Goal: Information Seeking & Learning: Learn about a topic

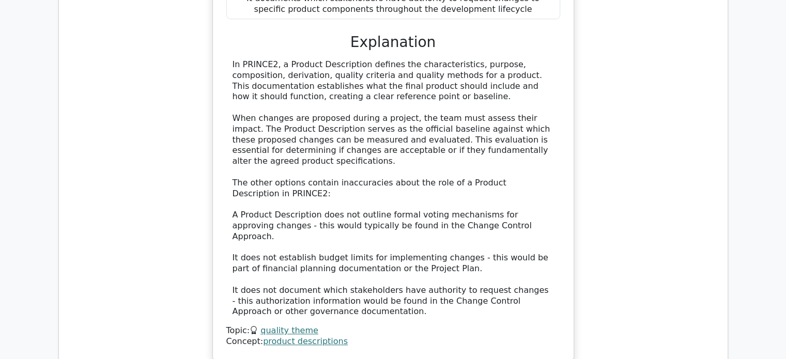
scroll to position [881, 0]
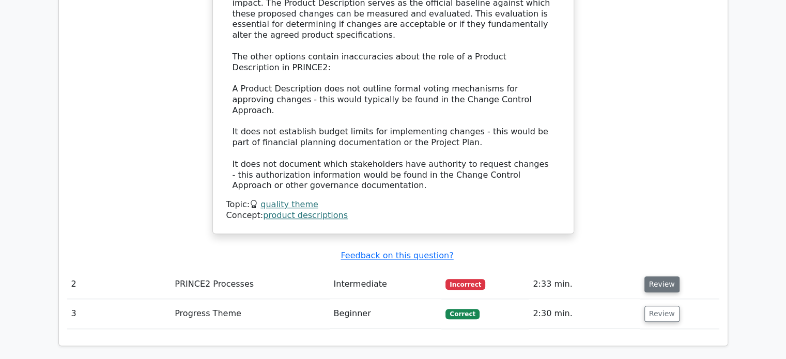
click at [654, 276] on button "Review" at bounding box center [661, 284] width 35 height 16
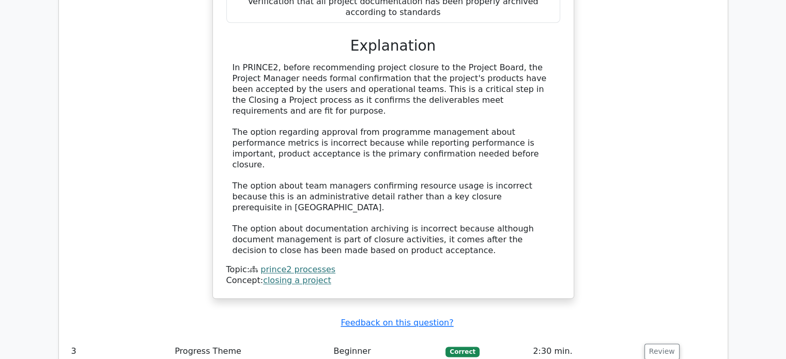
scroll to position [1397, 0]
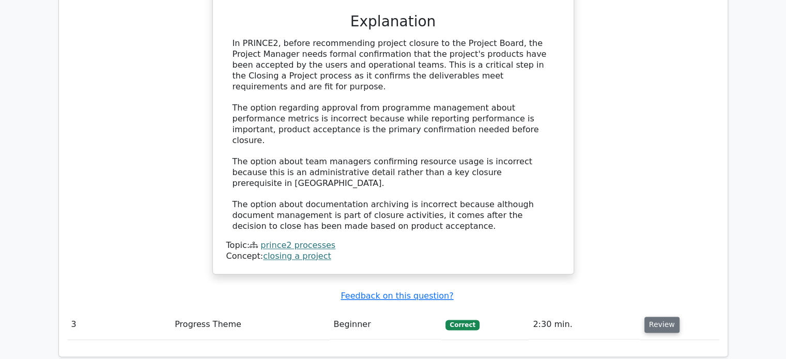
click at [659, 317] on button "Review" at bounding box center [661, 325] width 35 height 16
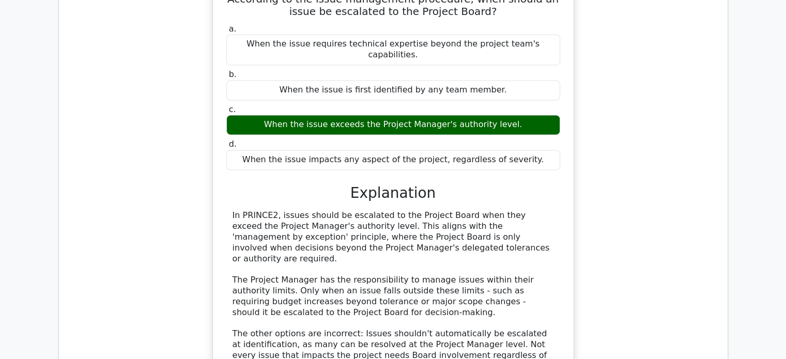
scroll to position [1966, 0]
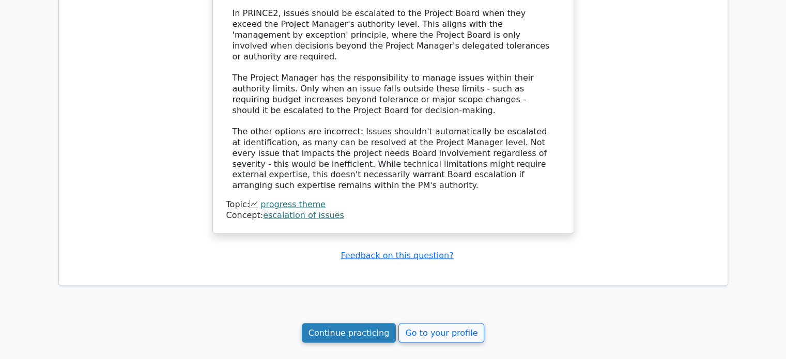
click at [374, 324] on link "Continue practicing" at bounding box center [349, 334] width 95 height 20
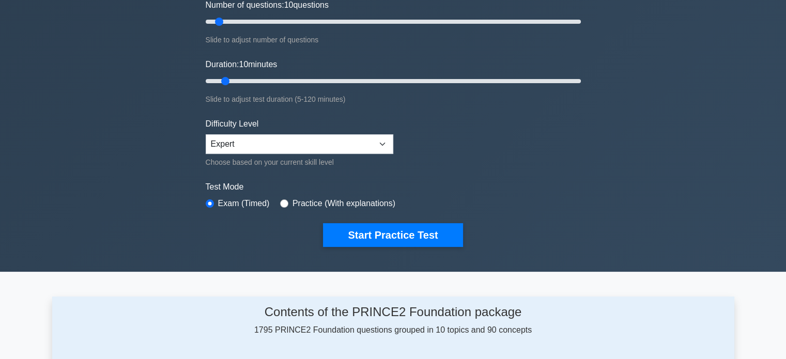
scroll to position [207, 0]
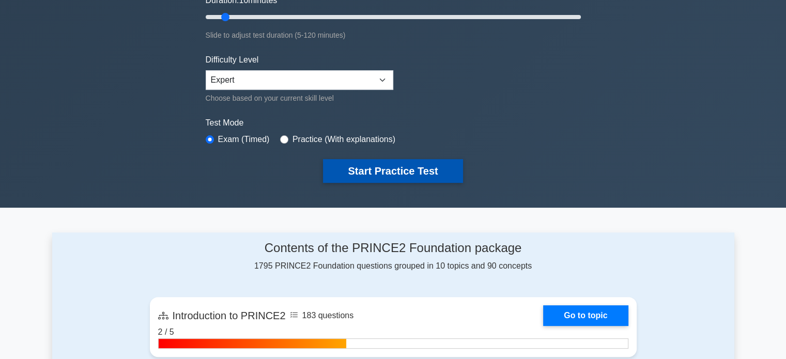
click at [420, 168] on button "Start Practice Test" at bounding box center [393, 171] width 140 height 24
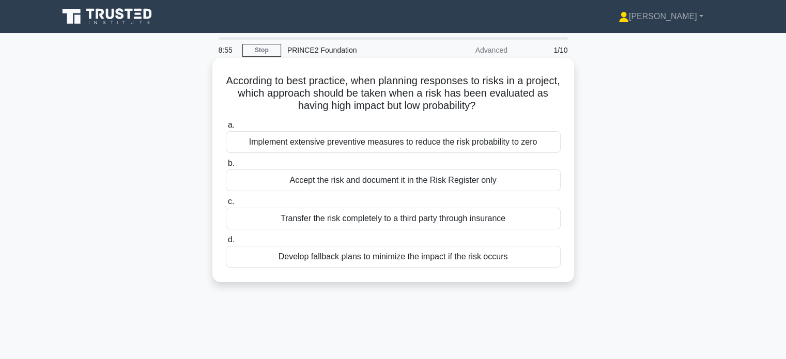
click at [383, 260] on div "Develop fallback plans to minimize the impact if the risk occurs" at bounding box center [393, 257] width 335 height 22
click at [226, 243] on input "d. Develop fallback plans to minimize the impact if the risk occurs" at bounding box center [226, 240] width 0 height 7
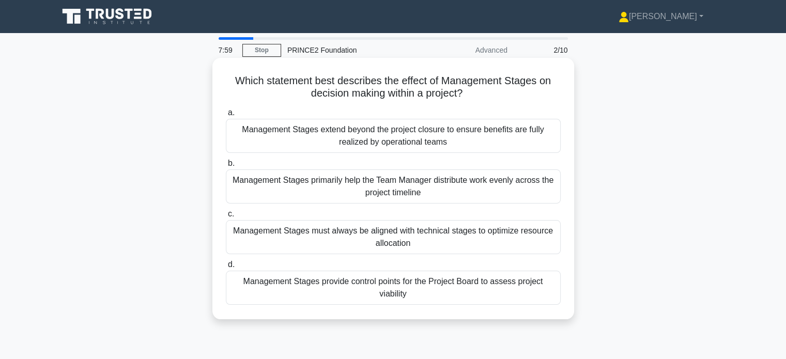
click at [379, 133] on div "Management Stages extend beyond the project closure to ensure benefits are full…" at bounding box center [393, 136] width 335 height 34
click at [226, 116] on input "a. Management Stages extend beyond the project closure to ensure benefits are f…" at bounding box center [226, 113] width 0 height 7
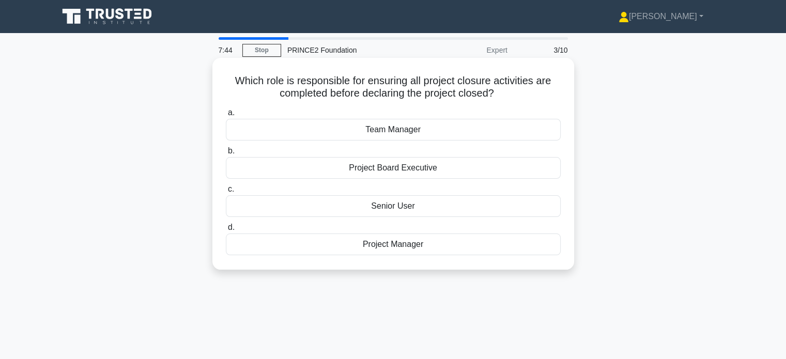
click at [397, 245] on div "Project Manager" at bounding box center [393, 245] width 335 height 22
click at [226, 231] on input "d. Project Manager" at bounding box center [226, 227] width 0 height 7
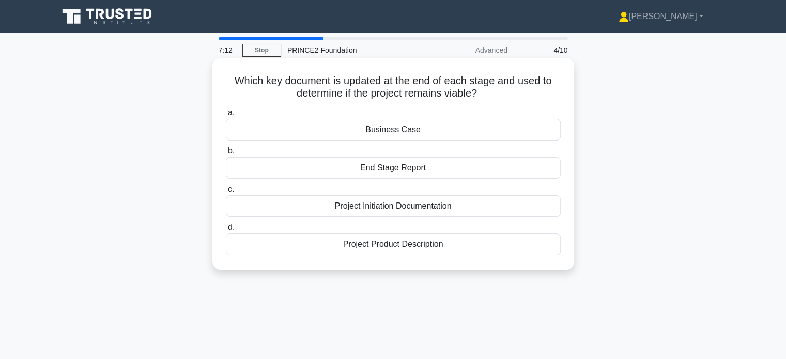
click at [396, 128] on div "Business Case" at bounding box center [393, 130] width 335 height 22
click at [226, 116] on input "a. Business Case" at bounding box center [226, 113] width 0 height 7
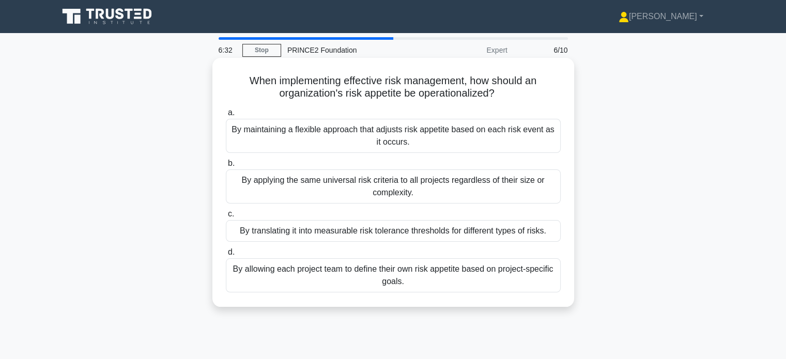
click at [372, 235] on div "By translating it into measurable risk tolerance thresholds for different types…" at bounding box center [393, 231] width 335 height 22
click at [226, 218] on input "c. By translating it into measurable risk tolerance thresholds for different ty…" at bounding box center [226, 214] width 0 height 7
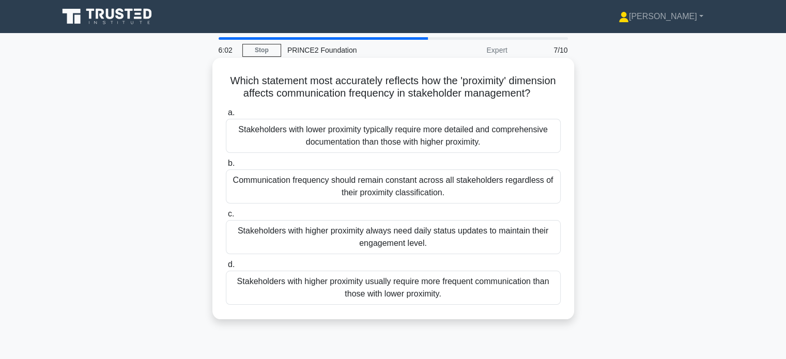
click at [317, 243] on div "Stakeholders with higher proximity always need daily status updates to maintain…" at bounding box center [393, 237] width 335 height 34
click at [226, 218] on input "c. Stakeholders with higher proximity always need daily status updates to maint…" at bounding box center [226, 214] width 0 height 7
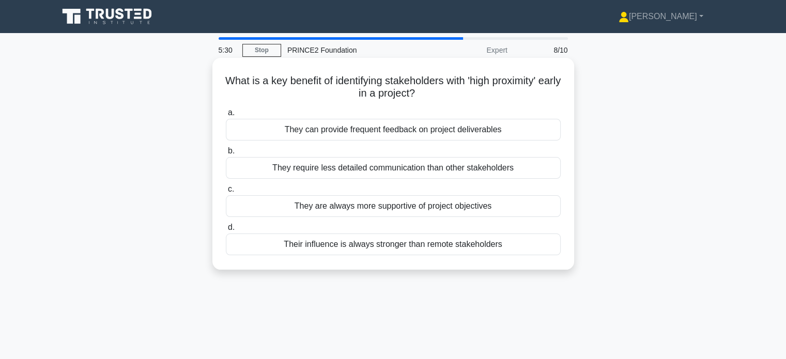
click at [443, 130] on div "They can provide frequent feedback on project deliverables" at bounding box center [393, 130] width 335 height 22
click at [226, 116] on input "a. They can provide frequent feedback on project deliverables" at bounding box center [226, 113] width 0 height 7
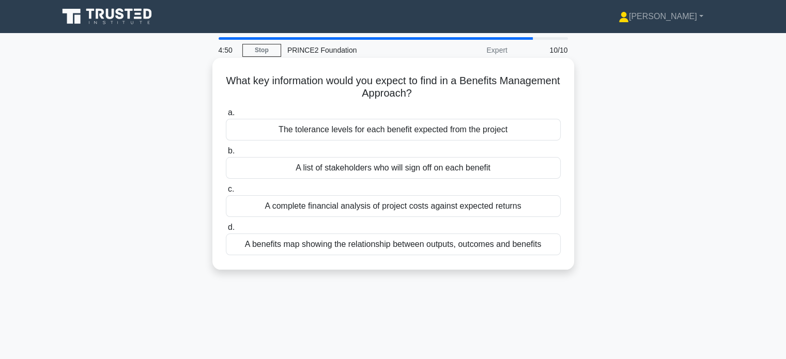
click at [368, 245] on div "A benefits map showing the relationship between outputs, outcomes and benefits" at bounding box center [393, 245] width 335 height 22
click at [226, 231] on input "d. A benefits map showing the relationship between outputs, outcomes and benefi…" at bounding box center [226, 227] width 0 height 7
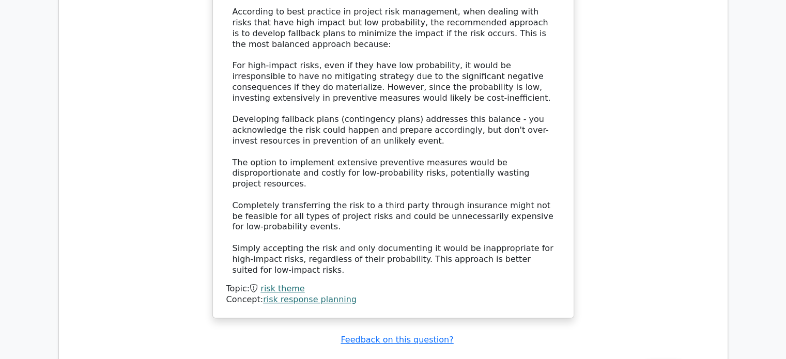
scroll to position [879, 0]
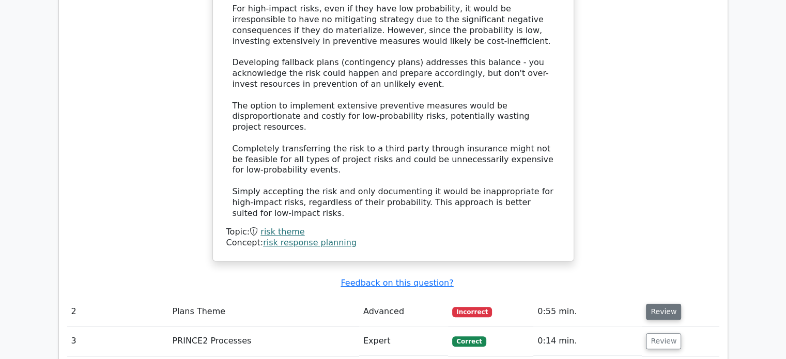
click at [659, 304] on button "Review" at bounding box center [663, 312] width 35 height 16
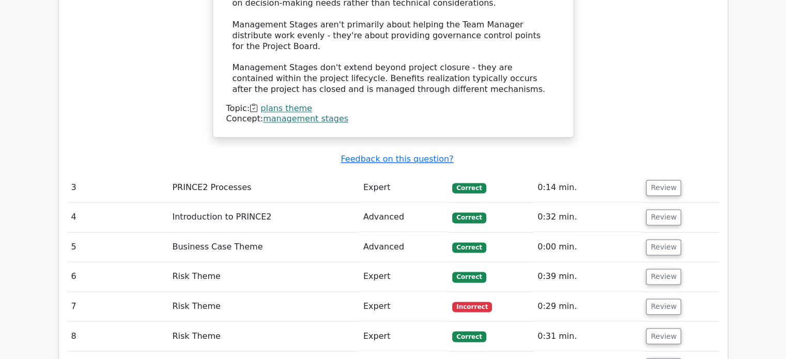
scroll to position [1654, 0]
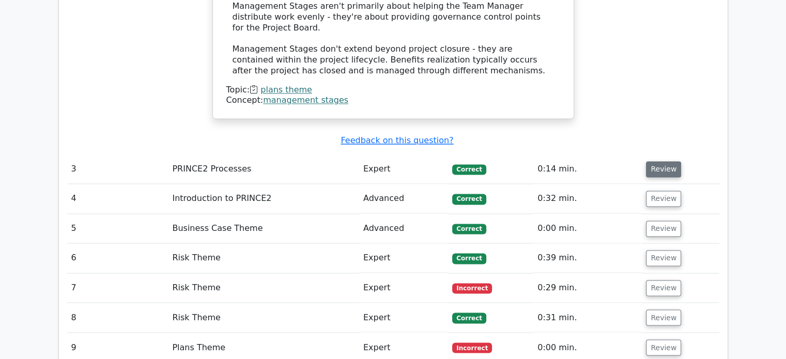
click at [661, 161] on button "Review" at bounding box center [663, 169] width 35 height 16
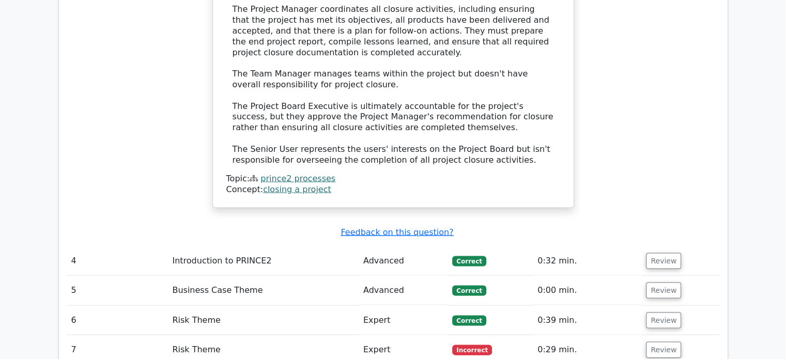
scroll to position [2119, 0]
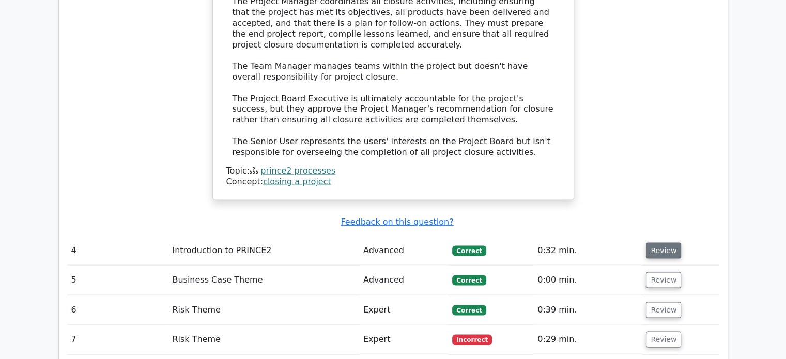
click at [652, 243] on button "Review" at bounding box center [663, 251] width 35 height 16
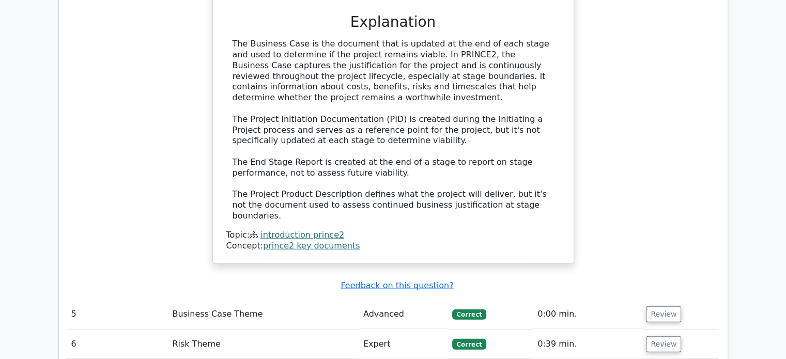
scroll to position [2687, 0]
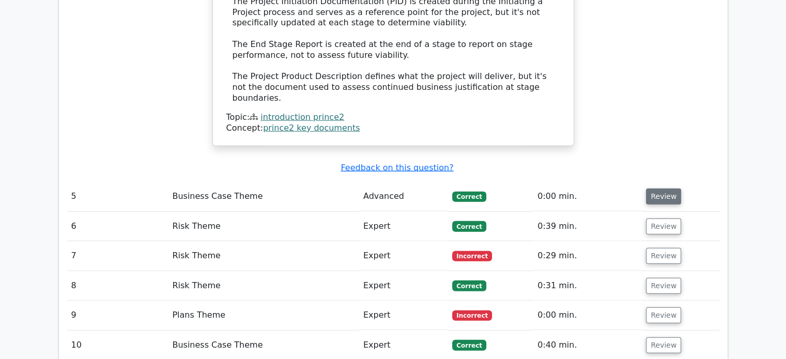
click at [656, 189] on button "Review" at bounding box center [663, 197] width 35 height 16
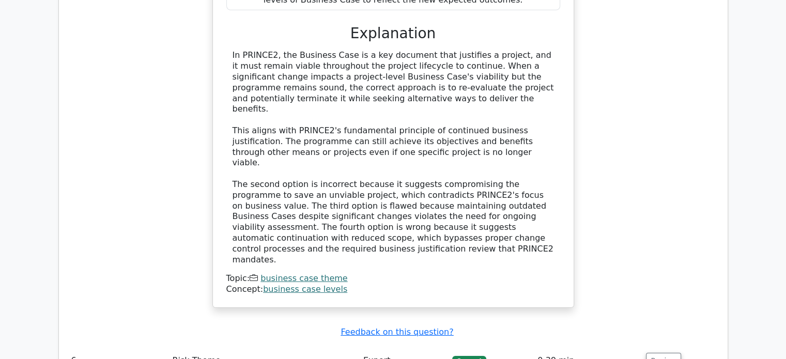
scroll to position [3153, 0]
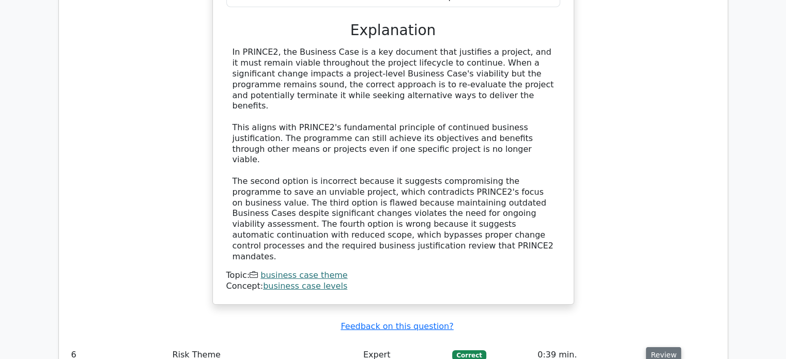
click at [664, 347] on button "Review" at bounding box center [663, 355] width 35 height 16
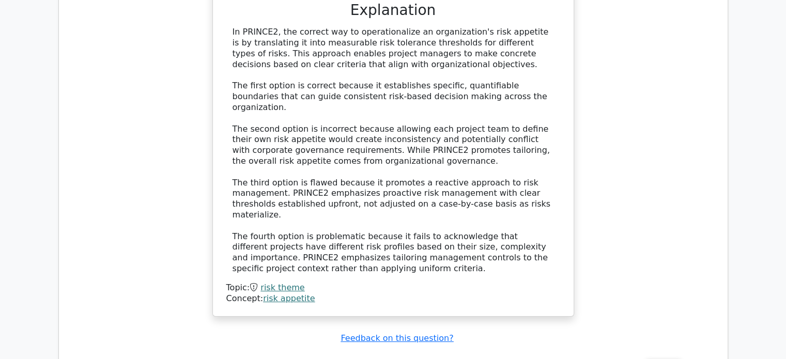
scroll to position [3773, 0]
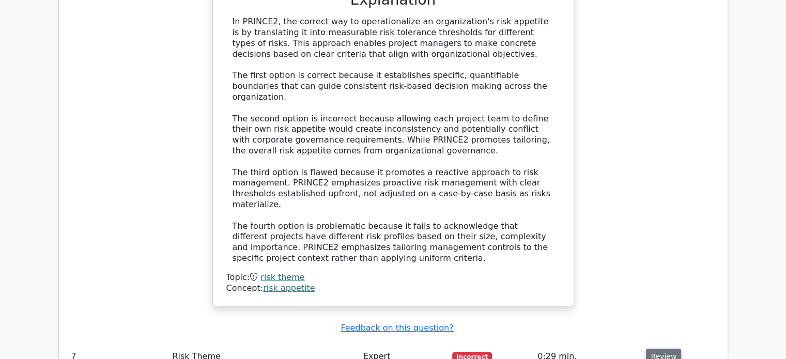
click at [651, 349] on button "Review" at bounding box center [663, 357] width 35 height 16
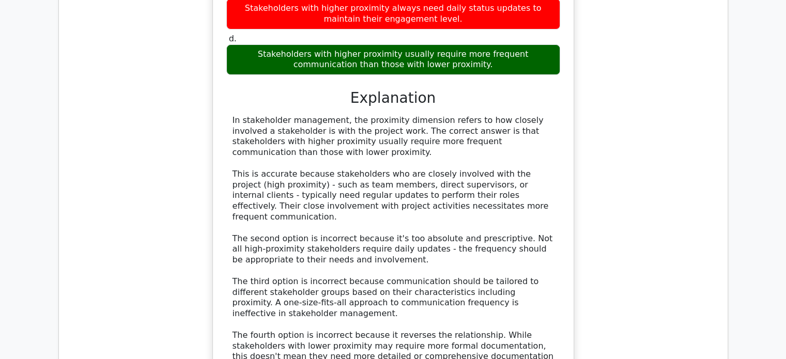
scroll to position [4393, 0]
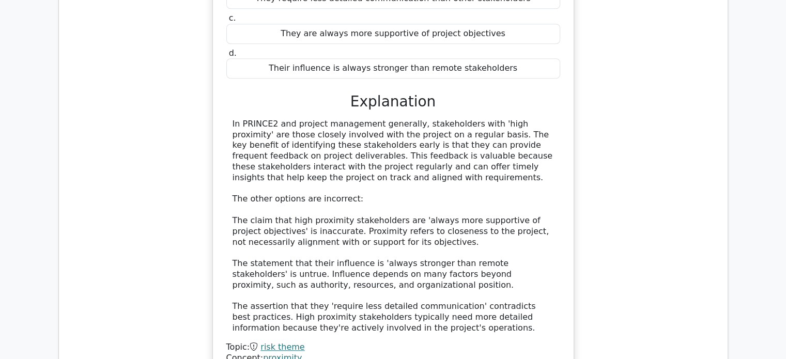
scroll to position [4961, 0]
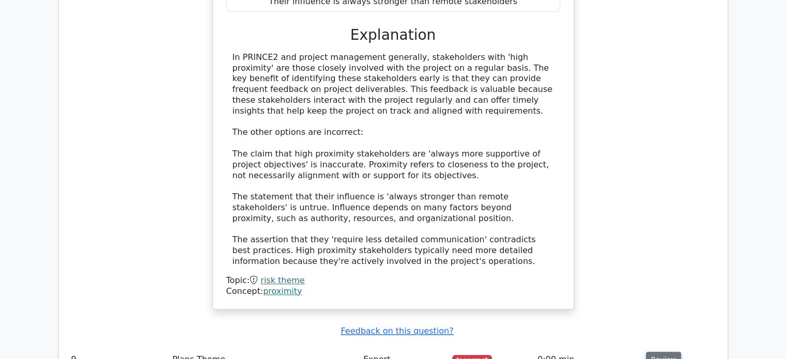
click at [665, 352] on button "Review" at bounding box center [663, 360] width 35 height 16
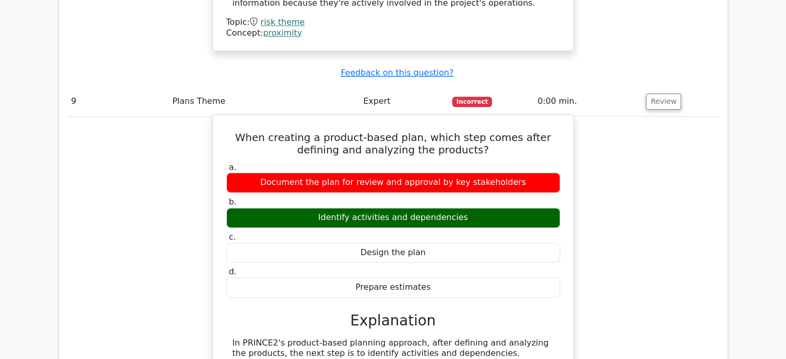
scroll to position [5375, 0]
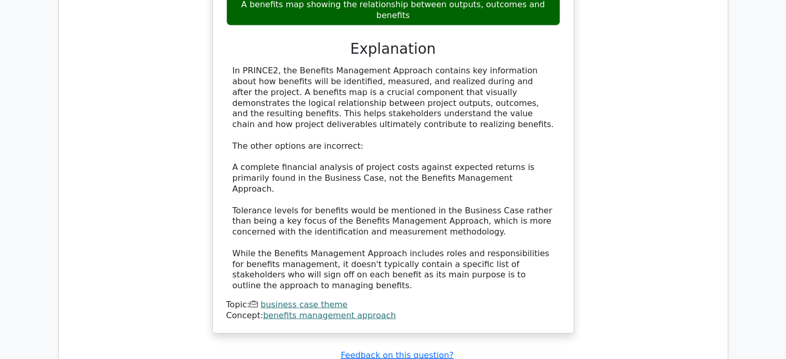
scroll to position [6056, 0]
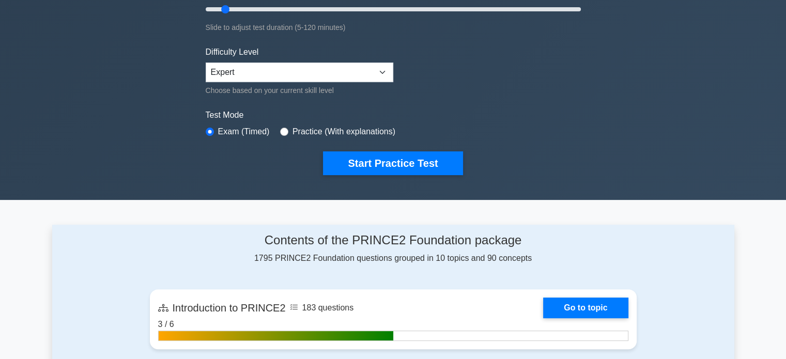
scroll to position [133, 0]
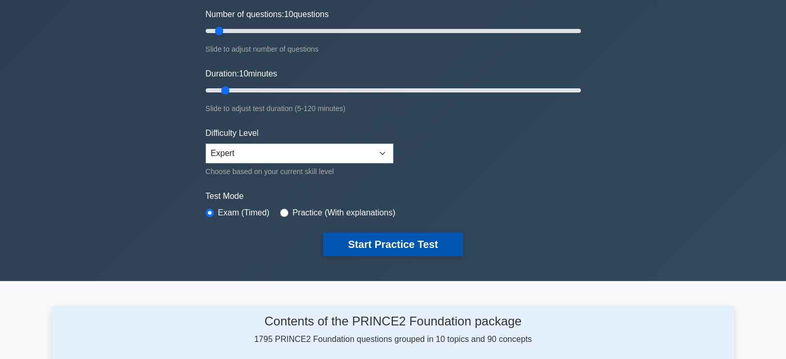
click at [378, 248] on button "Start Practice Test" at bounding box center [393, 245] width 140 height 24
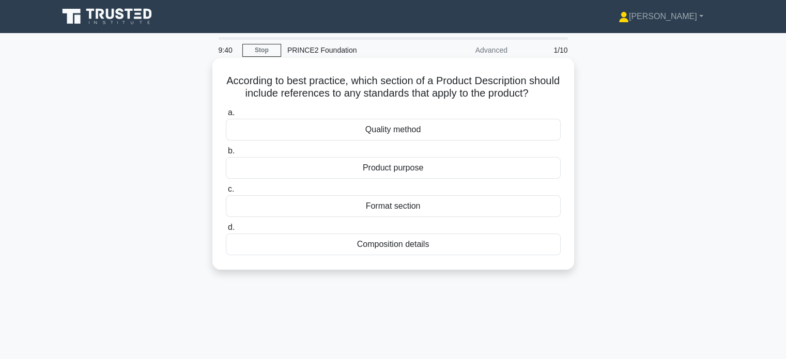
click at [364, 141] on div "Quality method" at bounding box center [393, 130] width 335 height 22
click at [226, 116] on input "a. Quality method" at bounding box center [226, 113] width 0 height 7
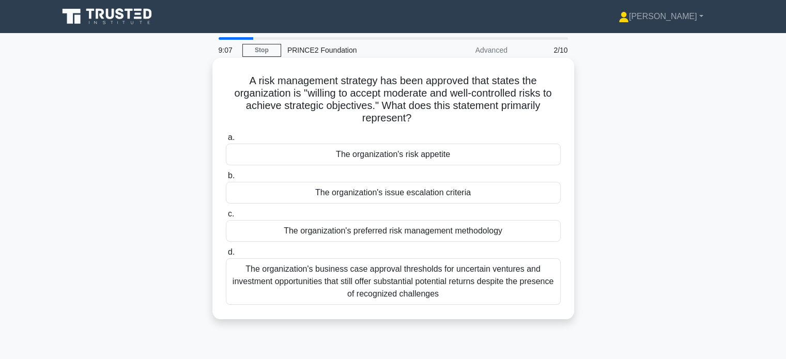
click at [366, 269] on div "The organization's business case approval thresholds for uncertain ventures and…" at bounding box center [393, 281] width 335 height 47
click at [226, 256] on input "d. The organization's business case approval thresholds for uncertain ventures …" at bounding box center [226, 252] width 0 height 7
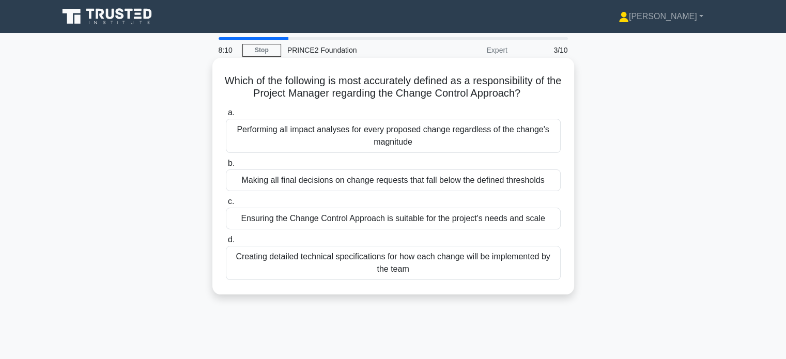
click at [302, 221] on div "Ensuring the Change Control Approach is suitable for the project's needs and sc…" at bounding box center [393, 219] width 335 height 22
click at [226, 205] on input "c. Ensuring the Change Control Approach is suitable for the project's needs and…" at bounding box center [226, 201] width 0 height 7
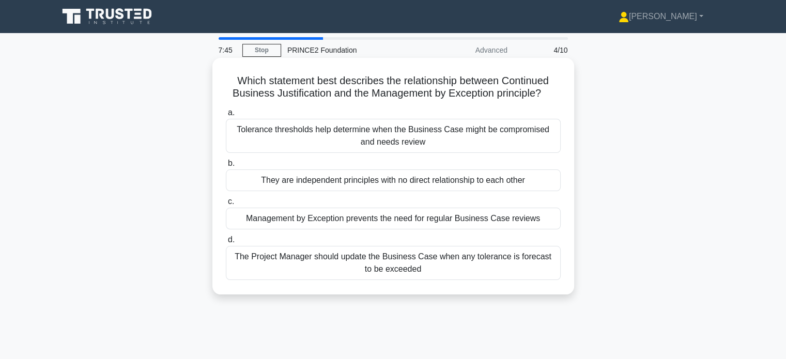
click at [385, 260] on div "The Project Manager should update the Business Case when any tolerance is forec…" at bounding box center [393, 263] width 335 height 34
click at [226, 243] on input "d. The Project Manager should update the Business Case when any tolerance is fo…" at bounding box center [226, 240] width 0 height 7
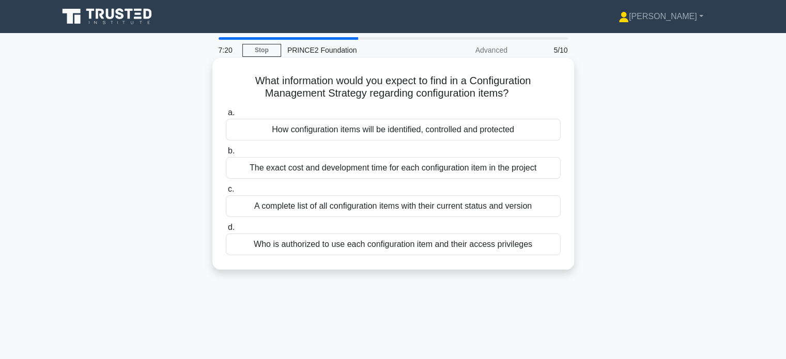
click at [321, 205] on div "A complete list of all configuration items with their current status and version" at bounding box center [393, 206] width 335 height 22
click at [226, 193] on input "c. A complete list of all configuration items with their current status and ver…" at bounding box center [226, 189] width 0 height 7
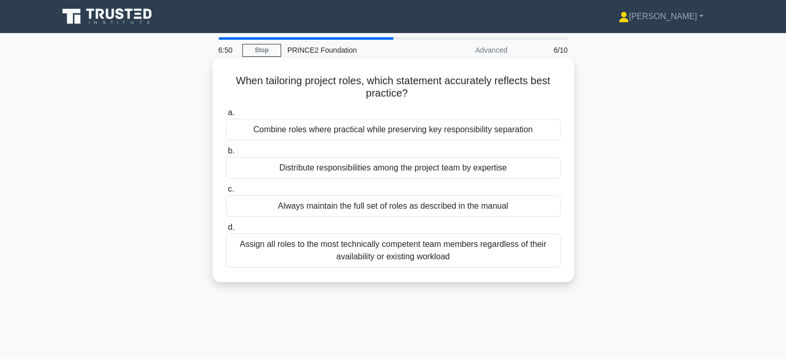
click at [335, 165] on div "Distribute responsibilities among the project team by expertise" at bounding box center [393, 168] width 335 height 22
click at [226, 155] on input "b. Distribute responsibilities among the project team by expertise" at bounding box center [226, 151] width 0 height 7
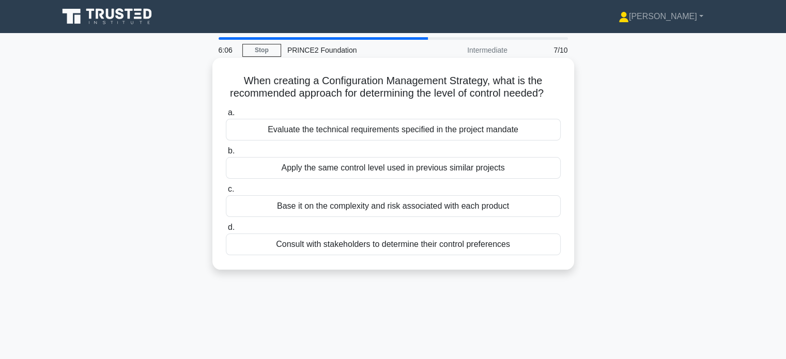
click at [401, 217] on div "Base it on the complexity and risk associated with each product" at bounding box center [393, 206] width 335 height 22
click at [226, 193] on input "c. Base it on the complexity and risk associated with each product" at bounding box center [226, 189] width 0 height 7
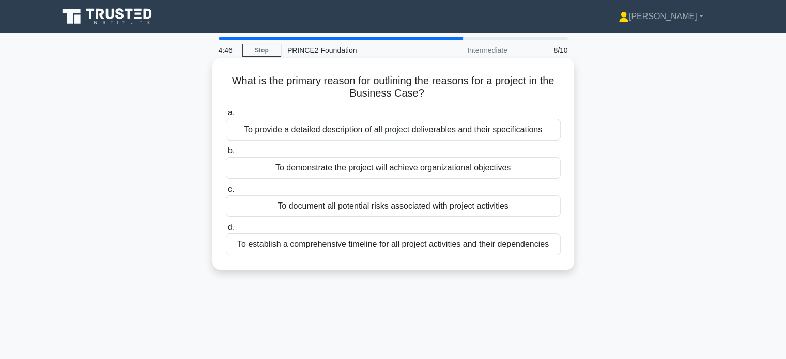
click at [432, 134] on div "To provide a detailed description of all project deliverables and their specifi…" at bounding box center [393, 130] width 335 height 22
click at [226, 116] on input "a. To provide a detailed description of all project deliverables and their spec…" at bounding box center [226, 113] width 0 height 7
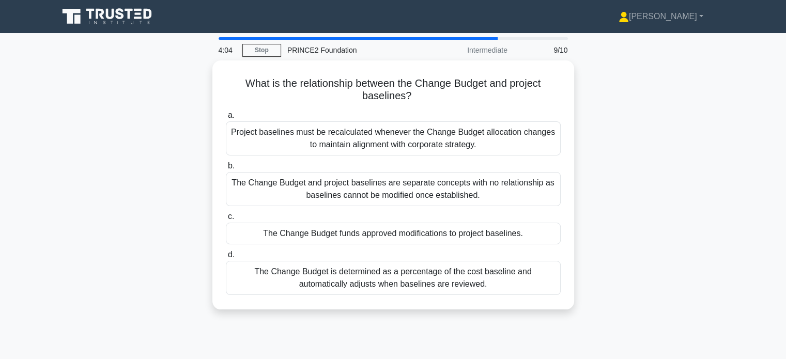
click at [432, 134] on div "Project baselines must be recalculated whenever the Change Budget allocation ch…" at bounding box center [393, 138] width 335 height 34
click at [226, 119] on input "a. Project baselines must be recalculated whenever the Change Budget allocation…" at bounding box center [226, 115] width 0 height 7
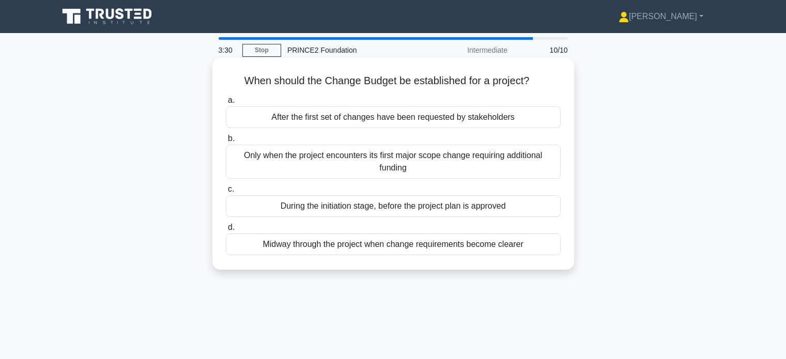
click at [426, 207] on div "During the initiation stage, before the project plan is approved" at bounding box center [393, 206] width 335 height 22
click at [226, 193] on input "c. During the initiation stage, before the project plan is approved" at bounding box center [226, 189] width 0 height 7
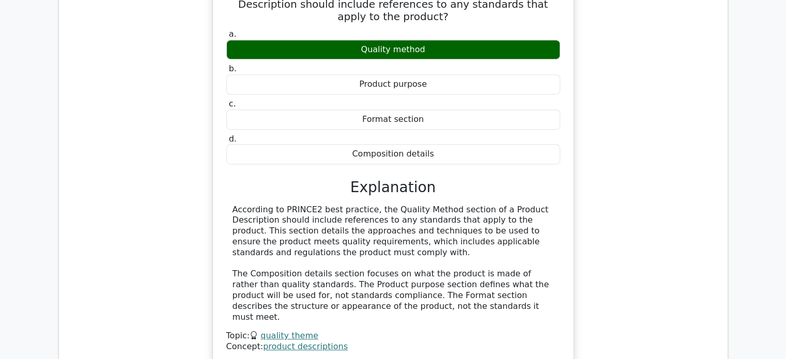
scroll to position [724, 0]
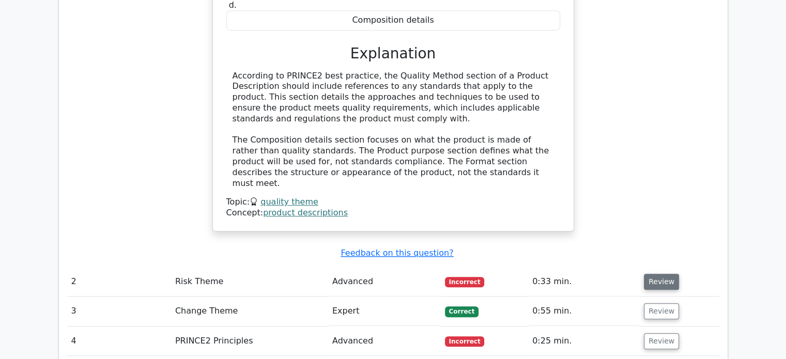
click at [653, 274] on button "Review" at bounding box center [661, 282] width 35 height 16
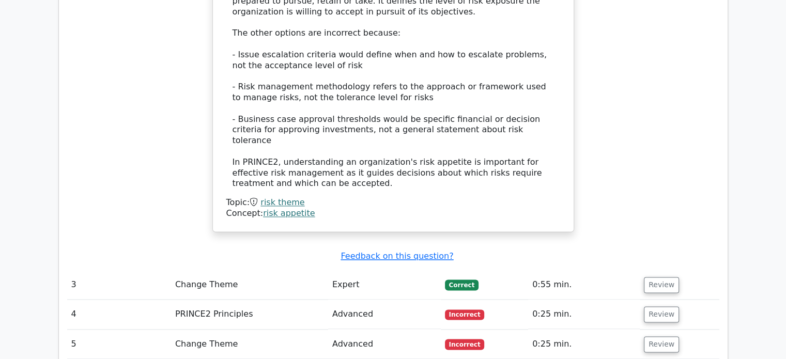
scroll to position [1395, 0]
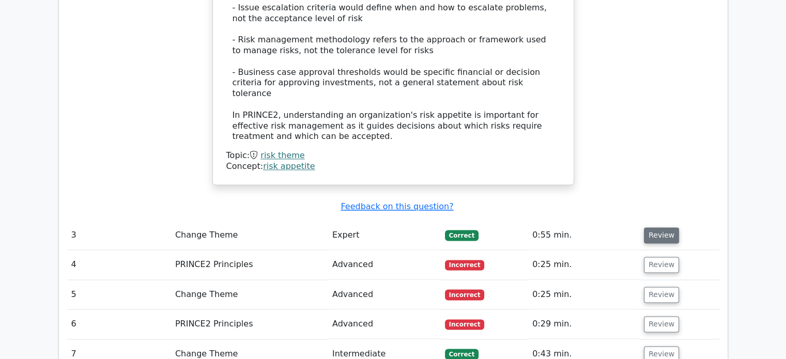
click at [662, 227] on button "Review" at bounding box center [661, 235] width 35 height 16
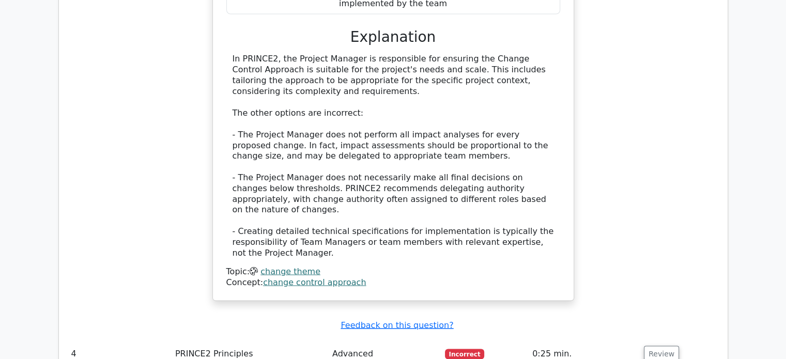
scroll to position [1964, 0]
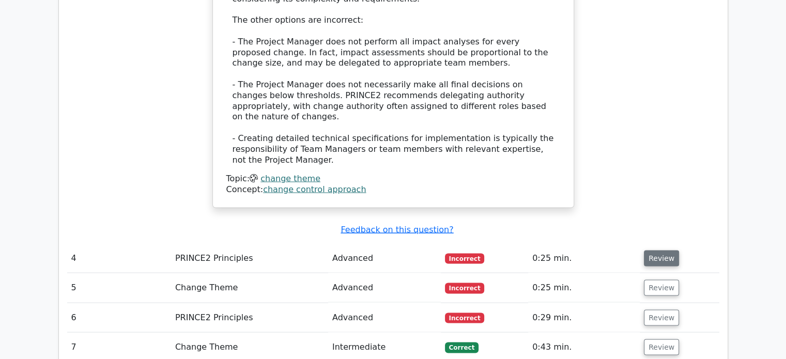
click at [651, 250] on button "Review" at bounding box center [661, 258] width 35 height 16
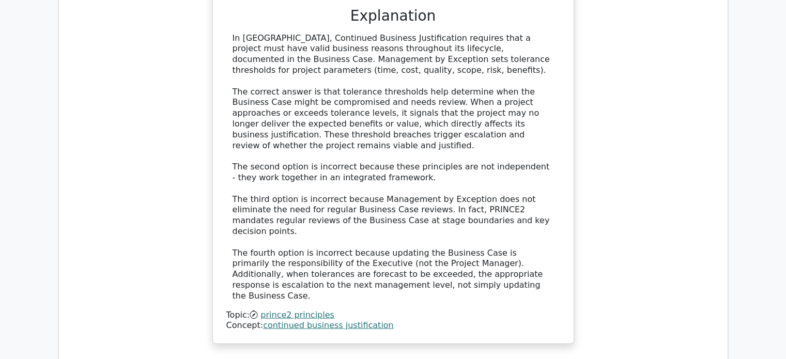
scroll to position [2481, 0]
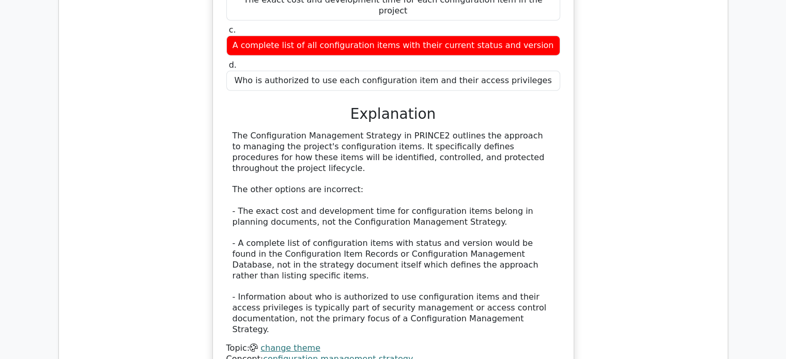
scroll to position [3153, 0]
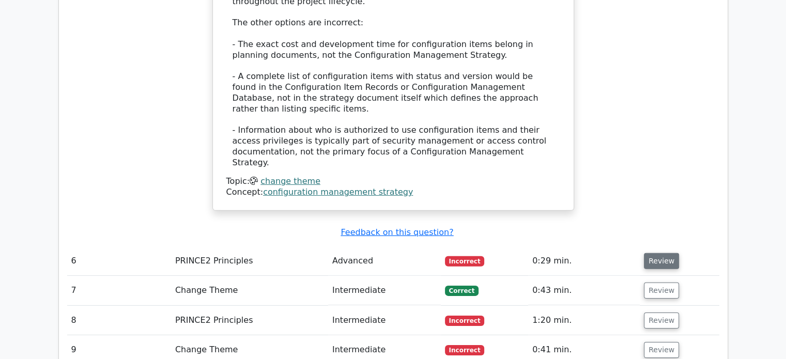
click at [659, 253] on button "Review" at bounding box center [661, 261] width 35 height 16
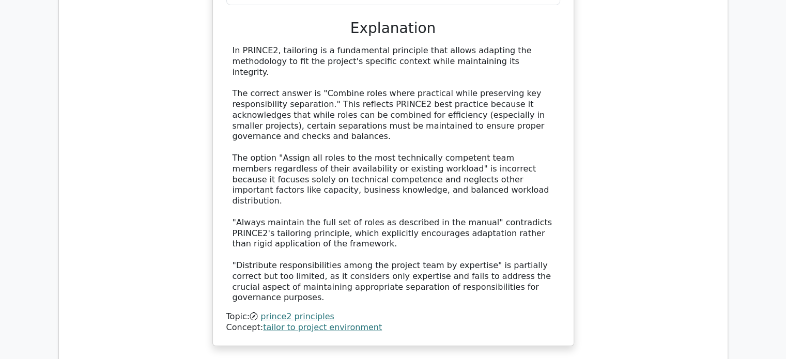
scroll to position [3669, 0]
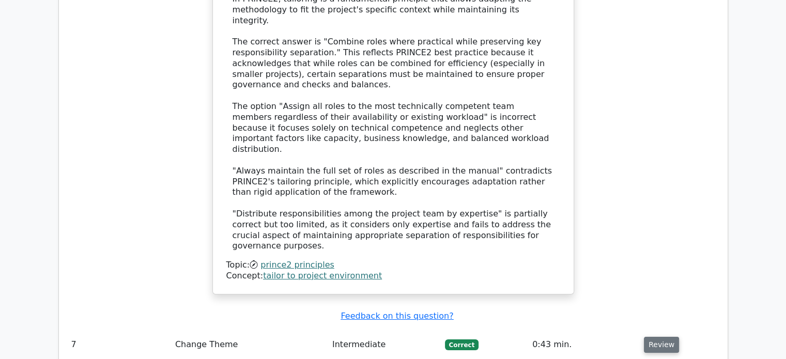
click at [657, 337] on button "Review" at bounding box center [661, 345] width 35 height 16
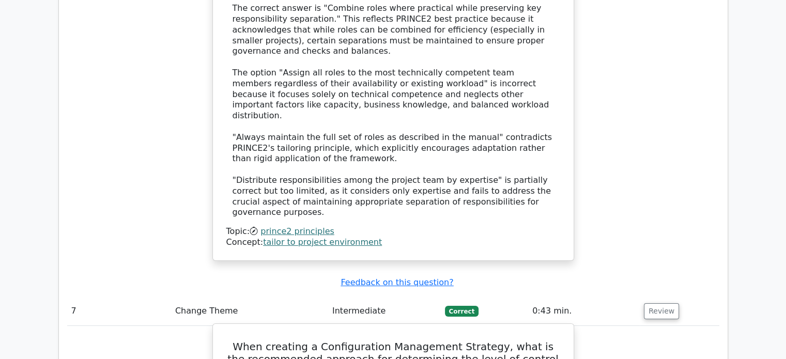
scroll to position [4031, 0]
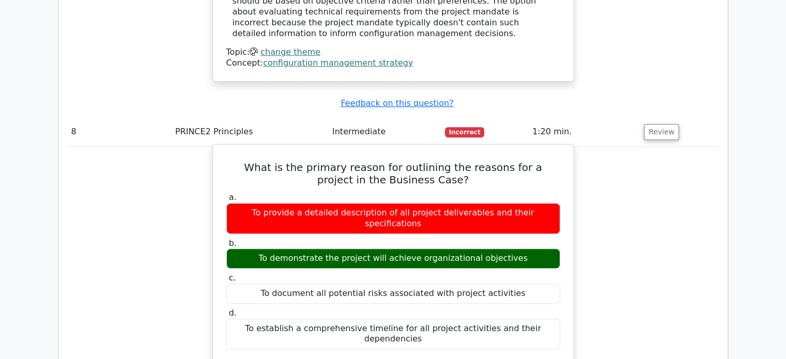
scroll to position [4548, 0]
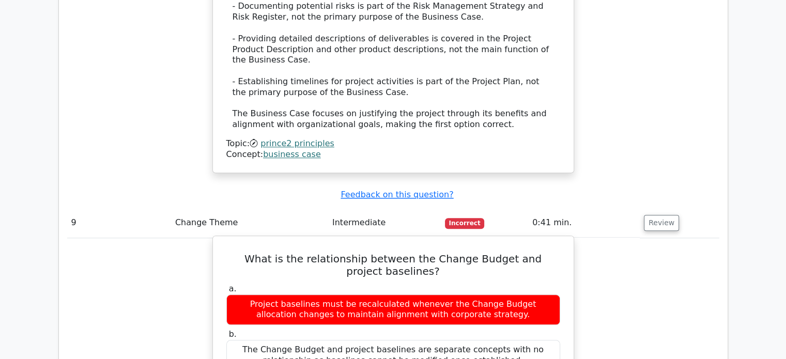
scroll to position [5116, 0]
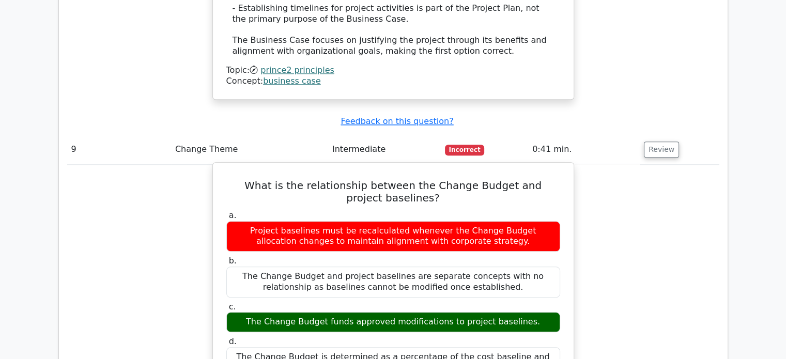
scroll to position [4755, 0]
